Goal: Information Seeking & Learning: Learn about a topic

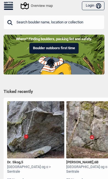
click at [10, 7] on icon at bounding box center [8, 6] width 9 height 1
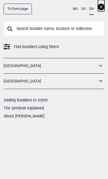
click at [99, 68] on icon at bounding box center [100, 66] width 7 height 8
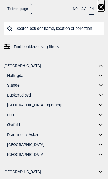
click at [101, 84] on icon at bounding box center [100, 85] width 7 height 8
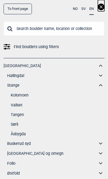
click at [11, 95] on link "Kolomoen" at bounding box center [58, 95] width 94 height 8
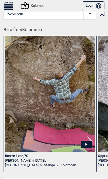
click at [12, 33] on div "Beta from Kolomoen Bærre kønn , 7C [PERSON_NAME] - i [DATE]. [GEOGRAPHIC_DATA] …" at bounding box center [56, 99] width 105 height 152
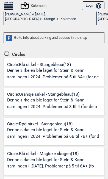
scroll to position [149, 0]
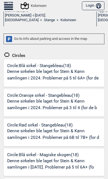
click at [14, 39] on div "Go to info about parking and access in the map" at bounding box center [54, 39] width 101 height 11
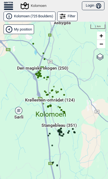
click at [62, 126] on span "Stangebleau (351)" at bounding box center [59, 127] width 35 height 10
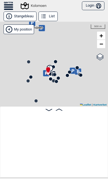
scroll to position [0, 63]
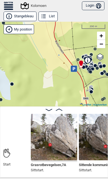
click at [72, 70] on icon at bounding box center [74, 68] width 6 height 6
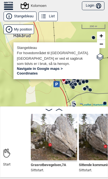
click at [26, 89] on div "Kolomoen" at bounding box center [54, 64] width 108 height 85
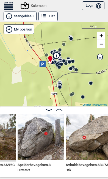
scroll to position [0, 316]
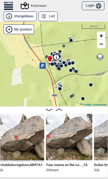
scroll to position [0, 386]
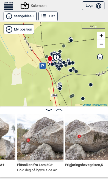
scroll to position [0, 521]
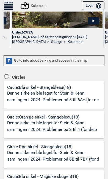
scroll to position [128, 0]
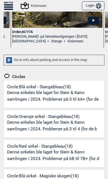
click at [30, 88] on div "Circle: Blå sirkel - Stangebleau (18) Denne sirkelen ble laget for Stein & Kønn…" at bounding box center [55, 96] width 97 height 24
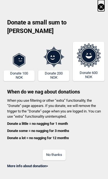
click at [98, 9] on icon at bounding box center [101, 7] width 7 height 7
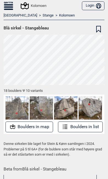
click at [46, 128] on button "Boulders in map" at bounding box center [30, 127] width 48 height 11
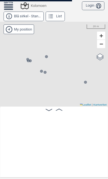
scroll to position [0, 63]
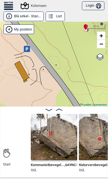
click at [26, 49] on icon at bounding box center [27, 48] width 2 height 3
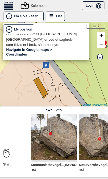
click at [38, 49] on link "Navigate in Google maps >" at bounding box center [29, 50] width 46 height 4
